Goal: Find specific page/section: Find specific page/section

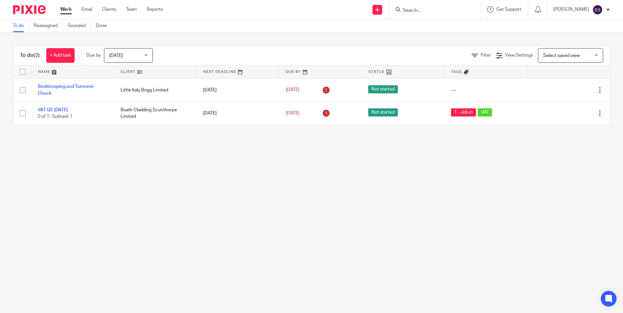
click at [414, 14] on form at bounding box center [436, 10] width 69 height 8
click at [416, 12] on input "Search" at bounding box center [431, 11] width 59 height 6
click at [403, 20] on div "To do Reassigned Snoozed Done" at bounding box center [311, 26] width 623 height 13
click at [412, 12] on input "Search" at bounding box center [431, 11] width 59 height 6
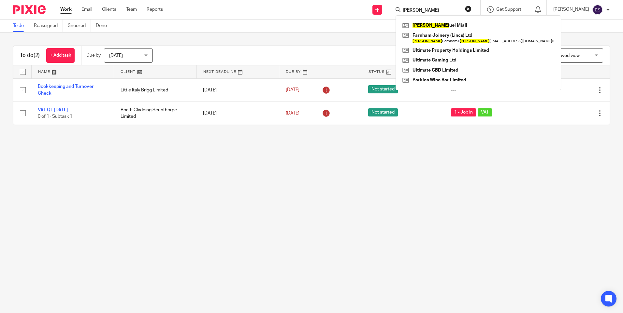
type input "SAM"
click button "submit" at bounding box center [0, 0] width 0 height 0
click at [436, 28] on link at bounding box center [478, 26] width 155 height 10
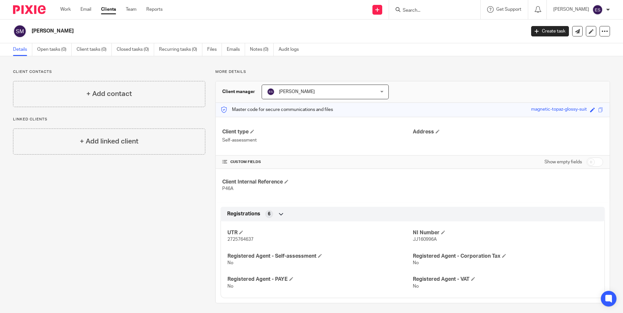
click at [120, 244] on div "Client contacts + Add contact Linked clients + Add linked client" at bounding box center [104, 186] width 202 height 234
